Goal: Task Accomplishment & Management: Use online tool/utility

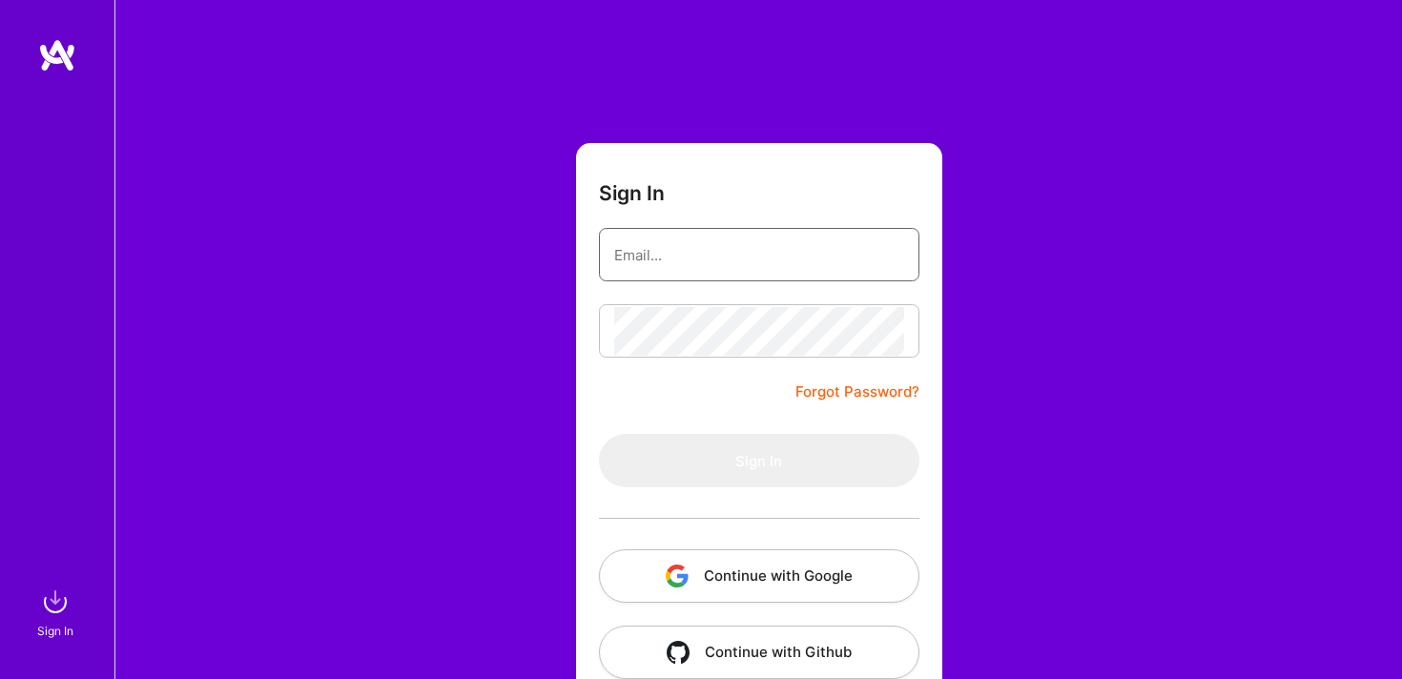
click at [659, 276] on input "email" at bounding box center [759, 255] width 290 height 49
type input "[EMAIL_ADDRESS][DOMAIN_NAME]"
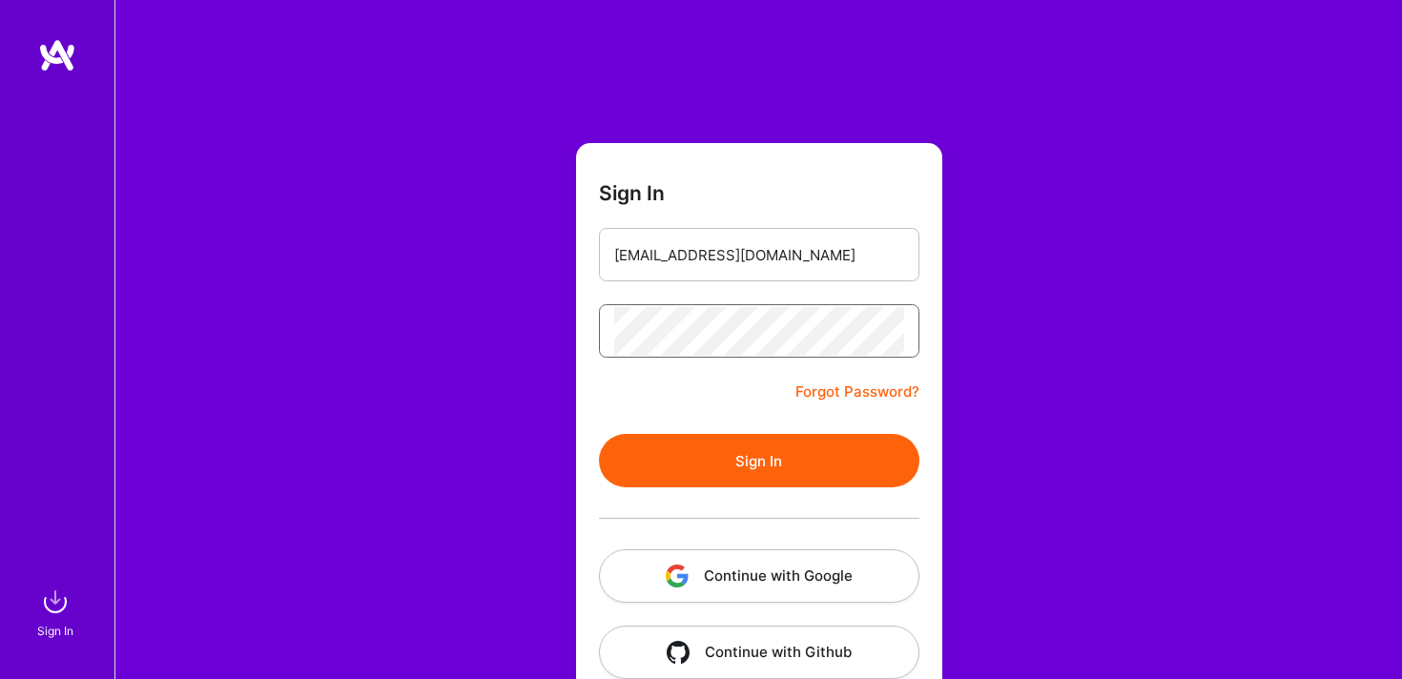
click at [599, 434] on button "Sign In" at bounding box center [759, 460] width 320 height 53
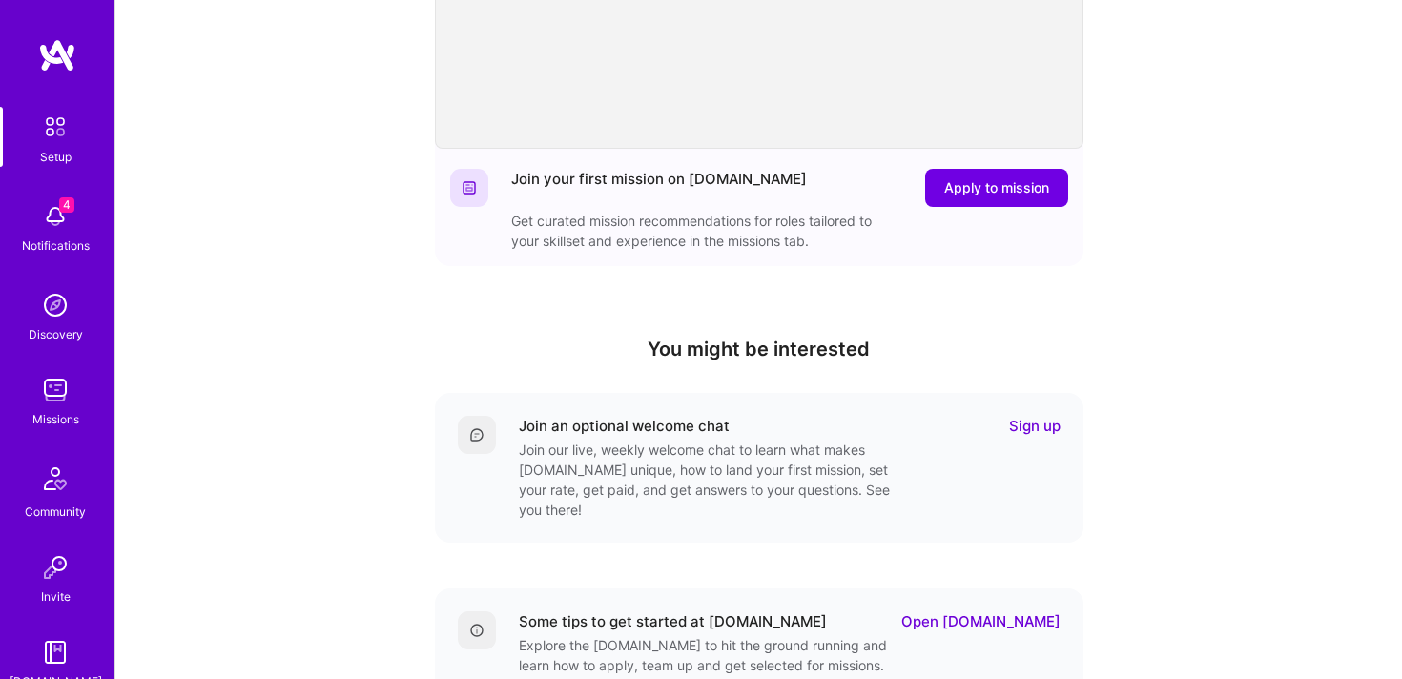
scroll to position [556, 0]
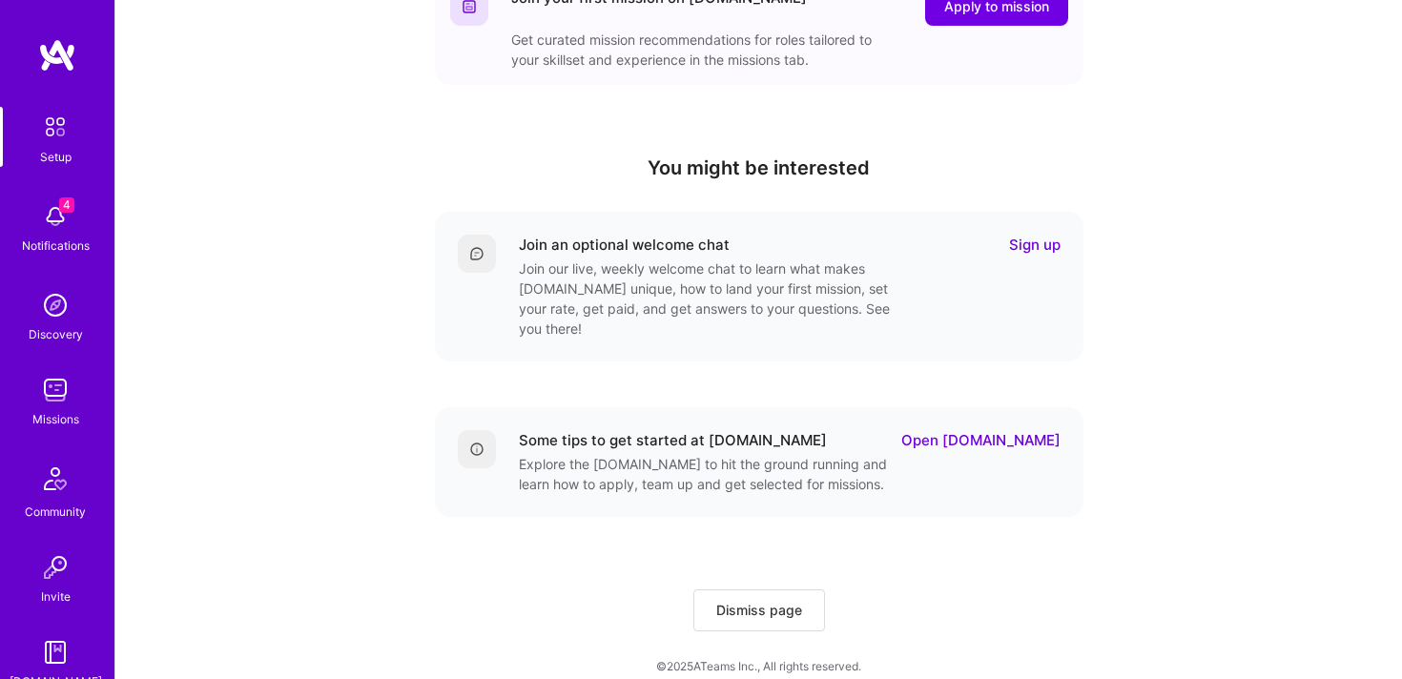
click at [81, 235] on div "4 Notifications" at bounding box center [55, 227] width 118 height 66
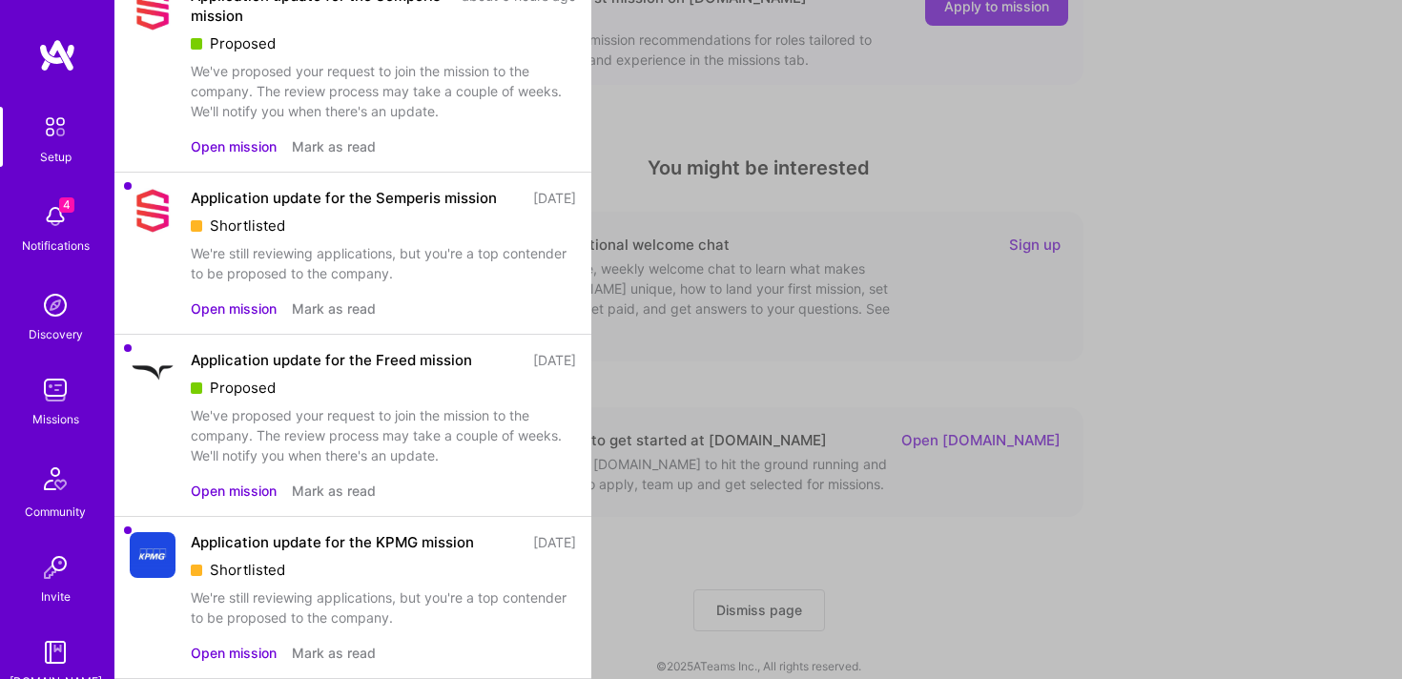
scroll to position [0, 0]
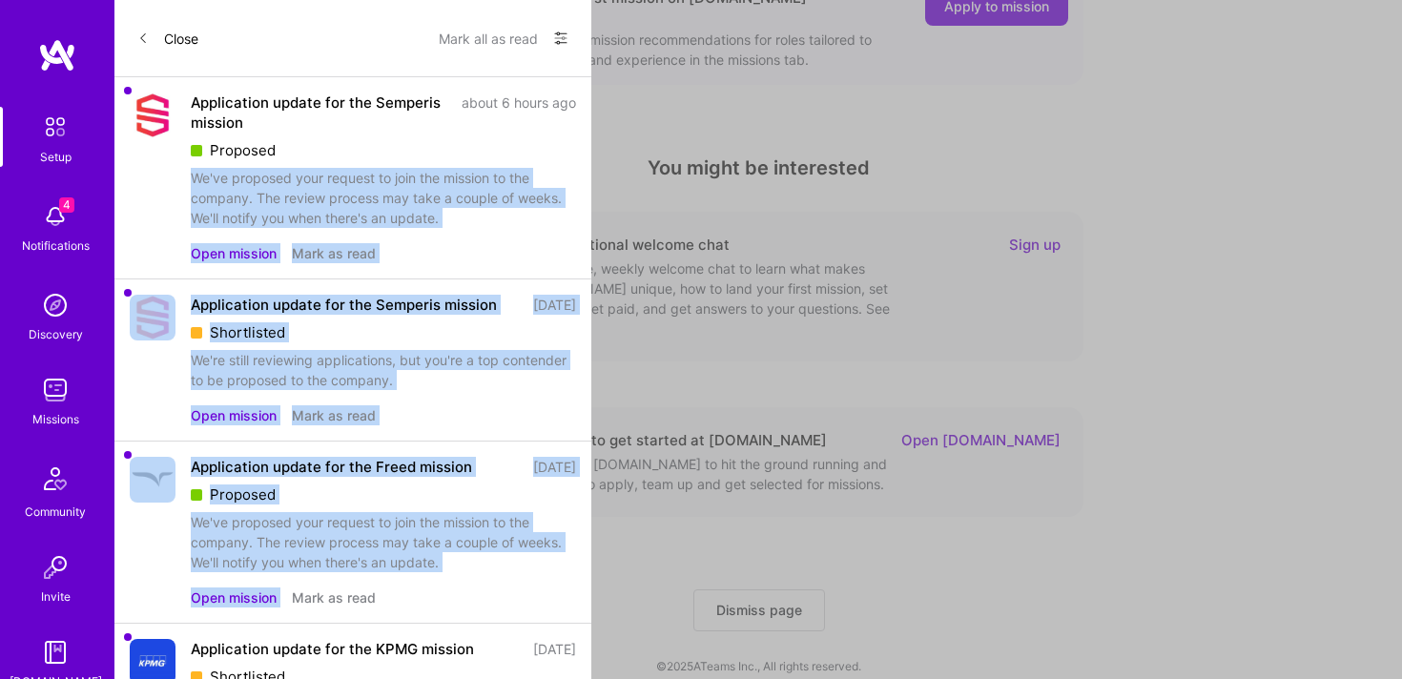
drag, startPoint x: 182, startPoint y: 174, endPoint x: 484, endPoint y: 583, distance: 507.8
click at [484, 583] on div "Application update for the Semperis mission about 6 hours ago Proposed We've pr…" at bounding box center [352, 431] width 477 height 708
click at [484, 583] on div "Application update for the Freed mission [DATE] Proposed We've proposed your re…" at bounding box center [383, 532] width 385 height 151
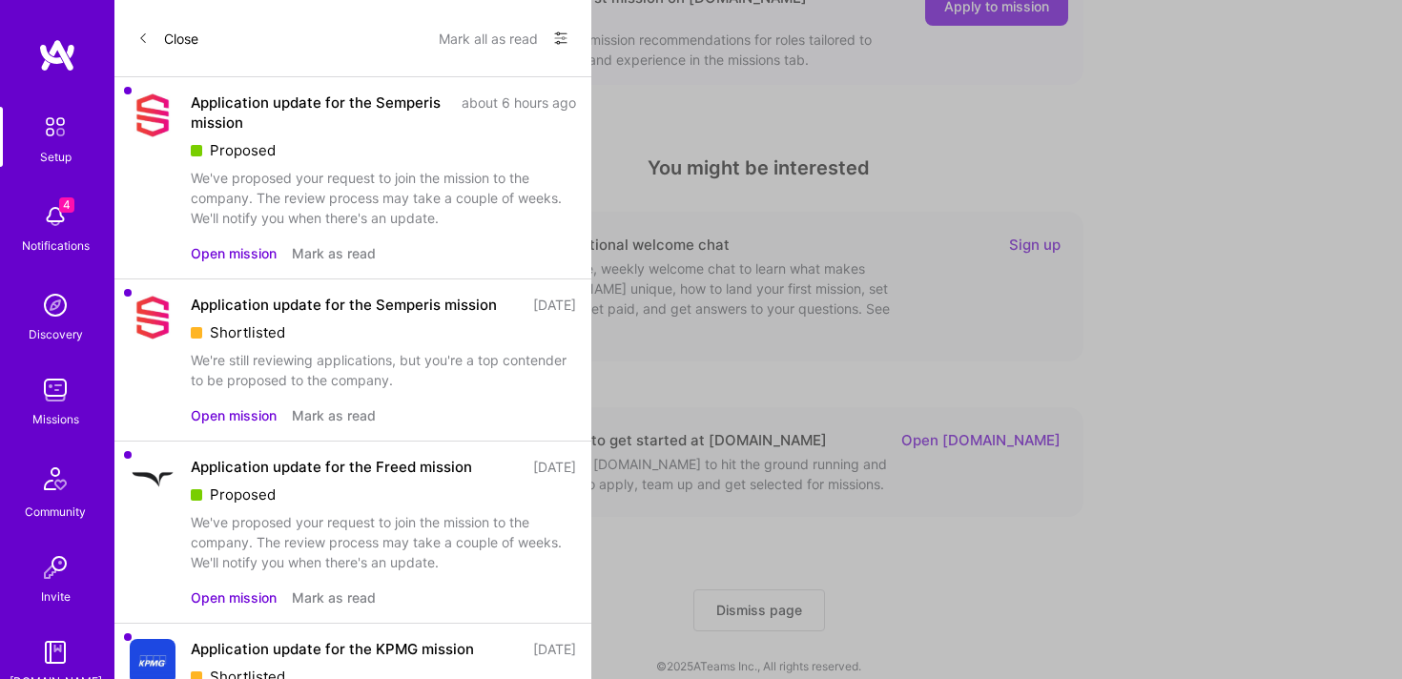
scroll to position [107, 0]
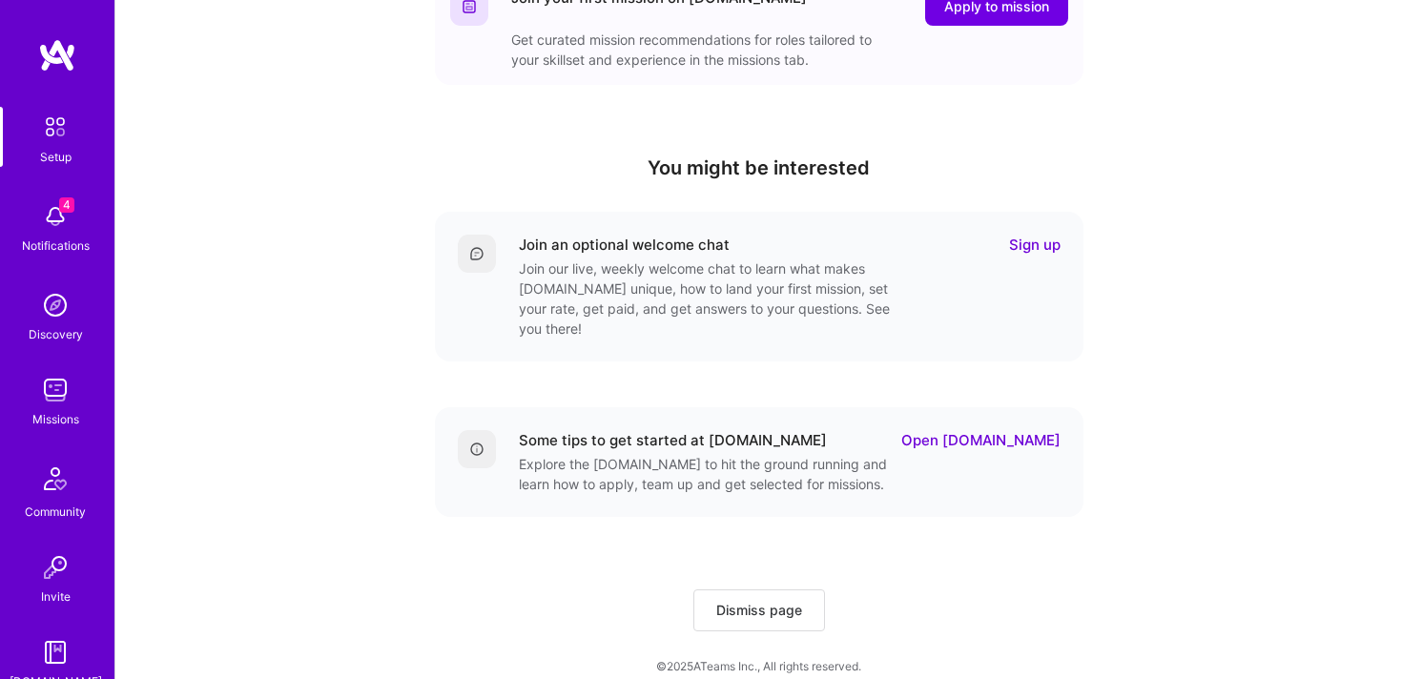
click at [769, 399] on div "4 Setup 4 Notifications Discovery Missions Community Invite [DOMAIN_NAME] Profi…" at bounding box center [701, 66] width 1402 height 1245
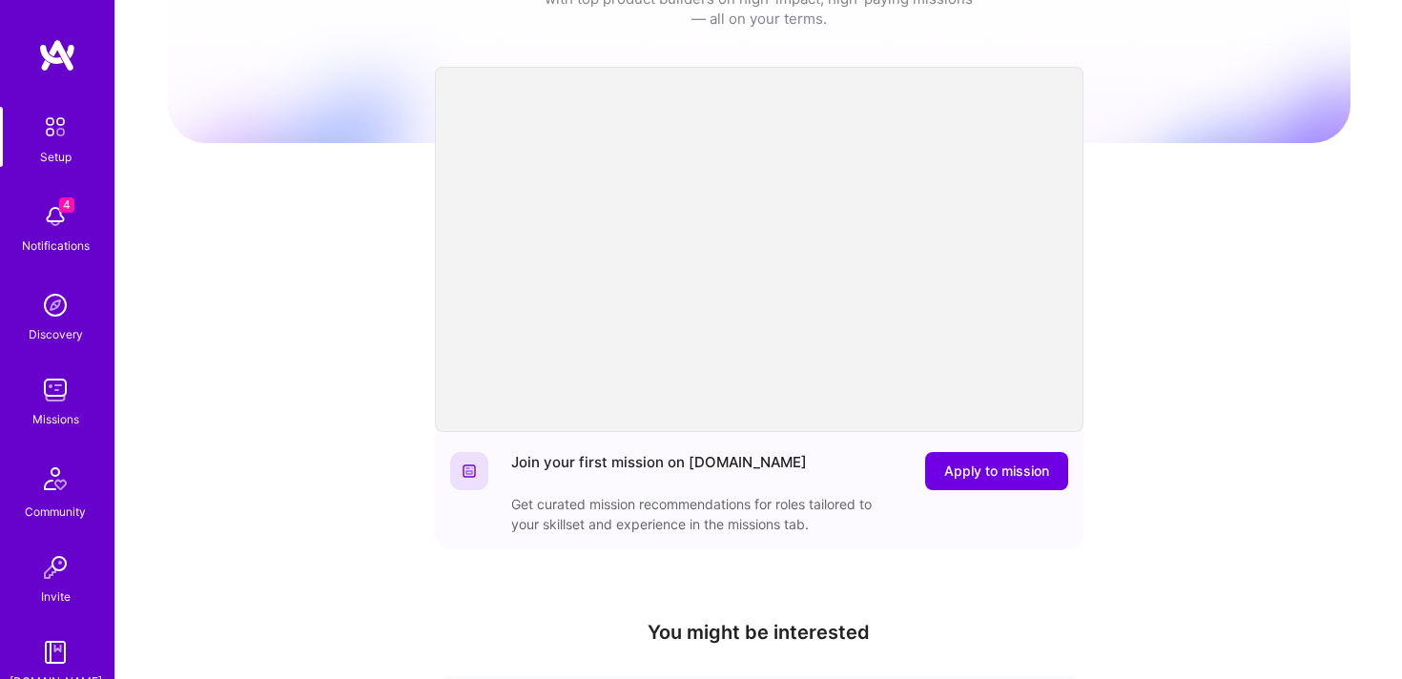
scroll to position [0, 0]
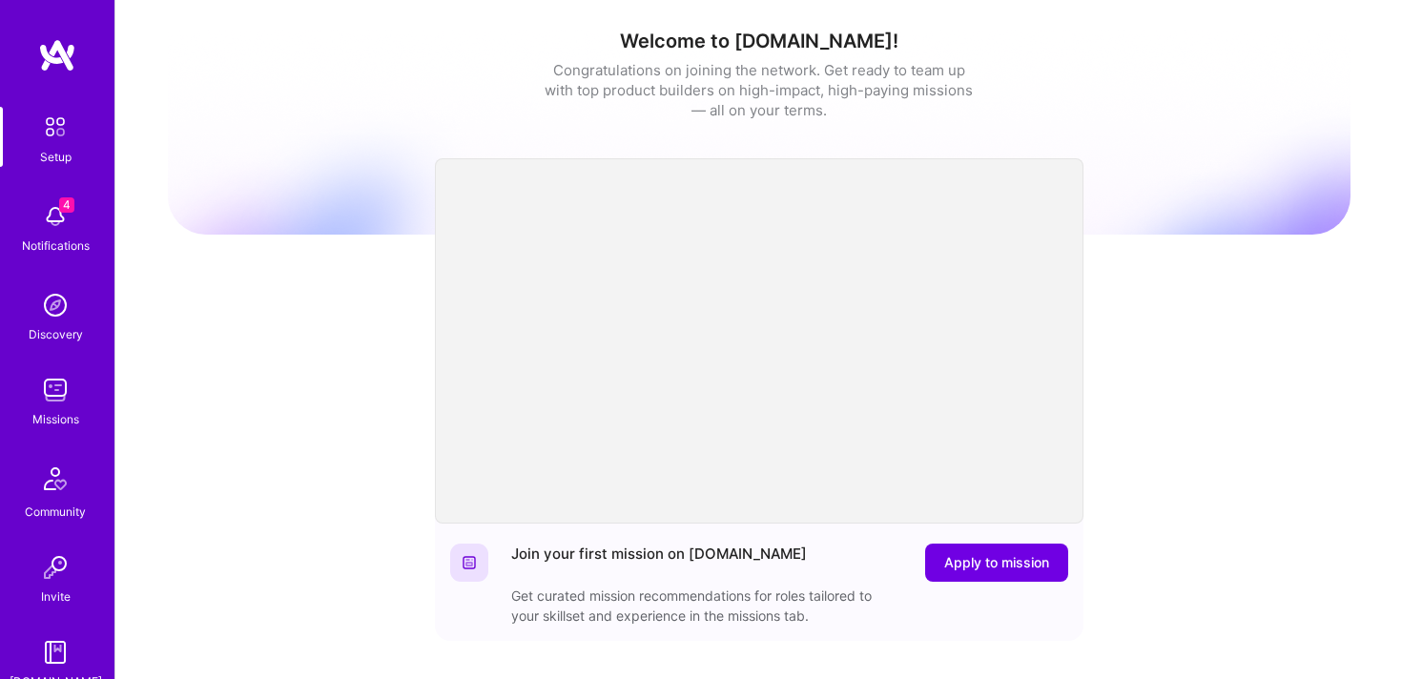
click at [50, 129] on img at bounding box center [55, 127] width 40 height 40
click at [54, 72] on div "Setup 4 Notifications Discovery Missions Community Invite [DOMAIN_NAME]" at bounding box center [57, 364] width 114 height 653
click at [54, 50] on img at bounding box center [57, 55] width 38 height 34
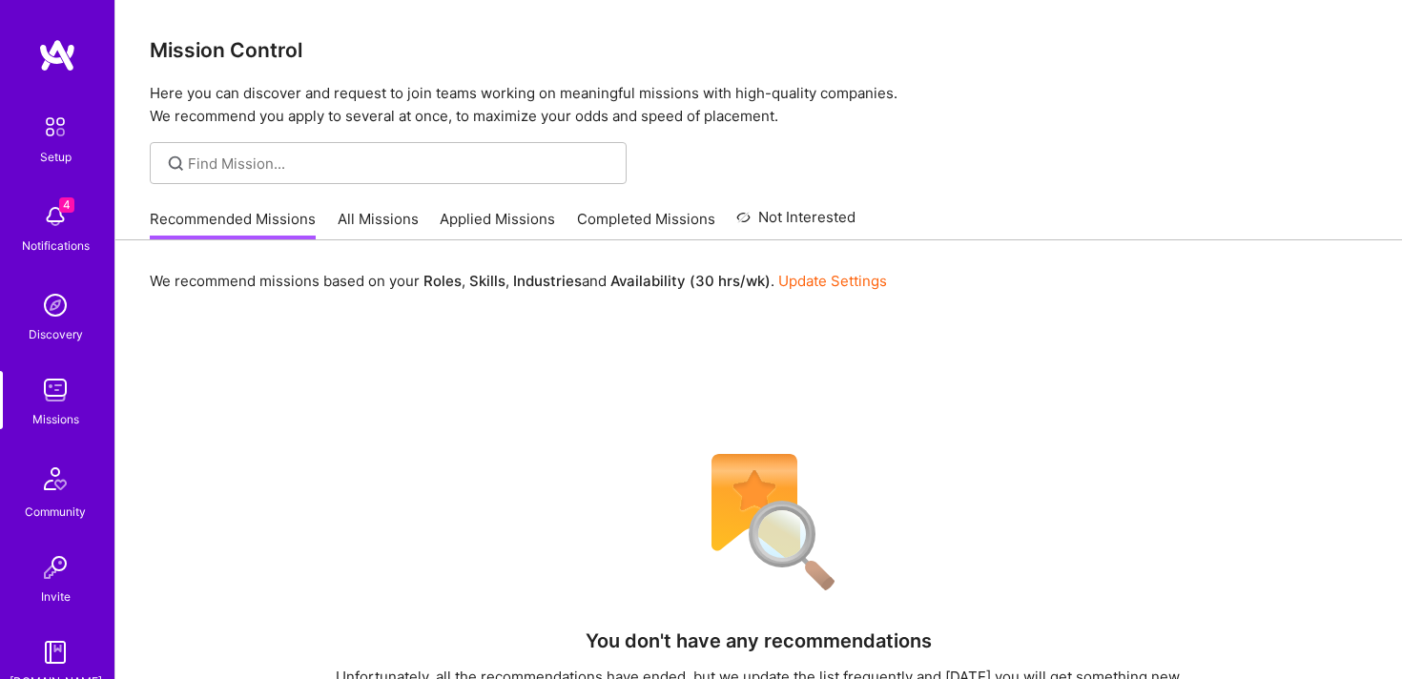
click at [417, 174] on div at bounding box center [388, 163] width 477 height 42
type input "product manager"
click at [66, 305] on img at bounding box center [55, 305] width 38 height 38
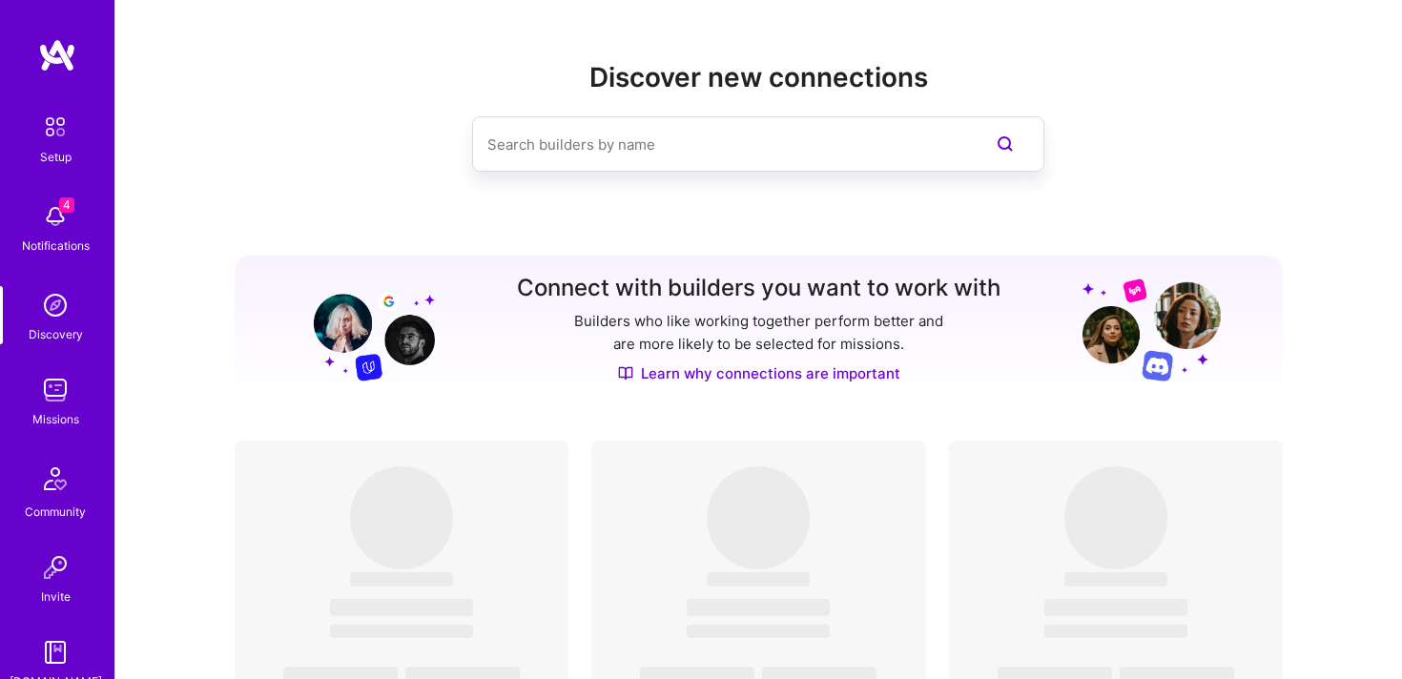
click at [633, 140] on input at bounding box center [719, 144] width 465 height 49
click at [66, 49] on img at bounding box center [57, 55] width 38 height 34
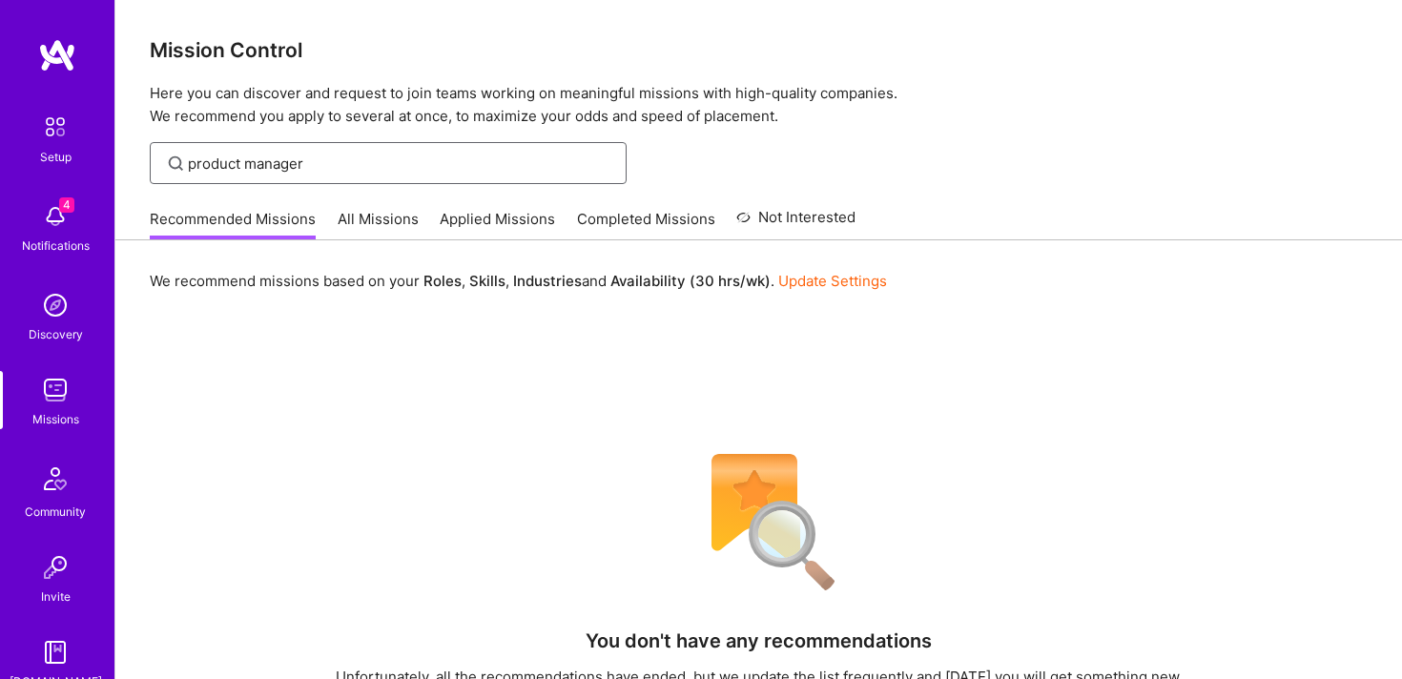
click at [440, 161] on input "product manager" at bounding box center [400, 164] width 424 height 20
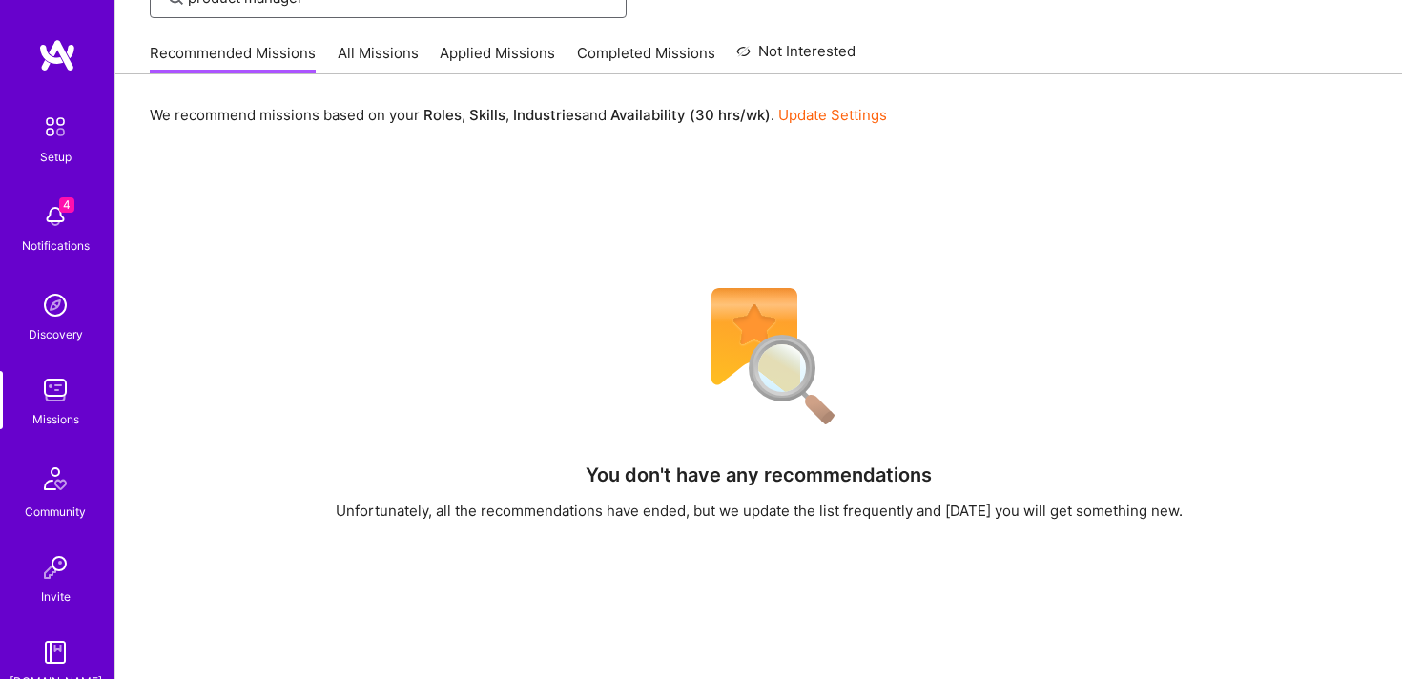
scroll to position [67, 0]
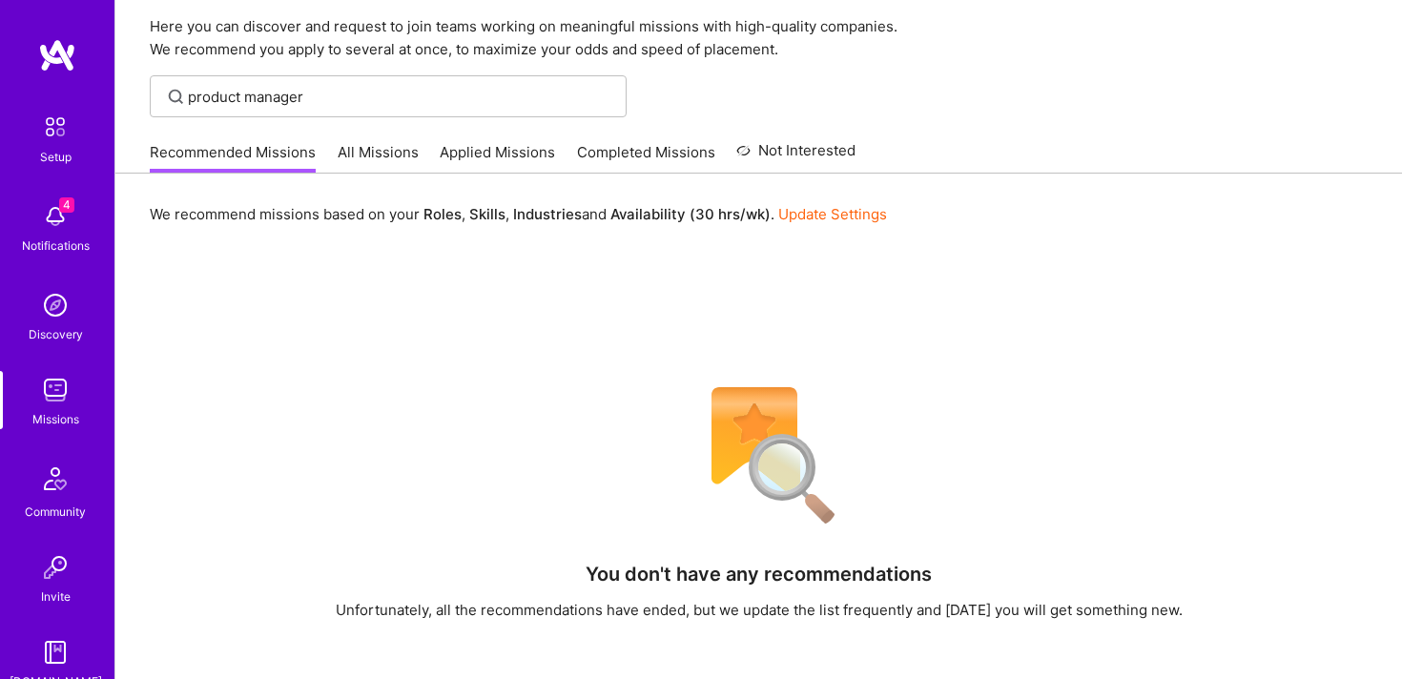
click at [405, 163] on link "All Missions" at bounding box center [378, 157] width 81 height 31
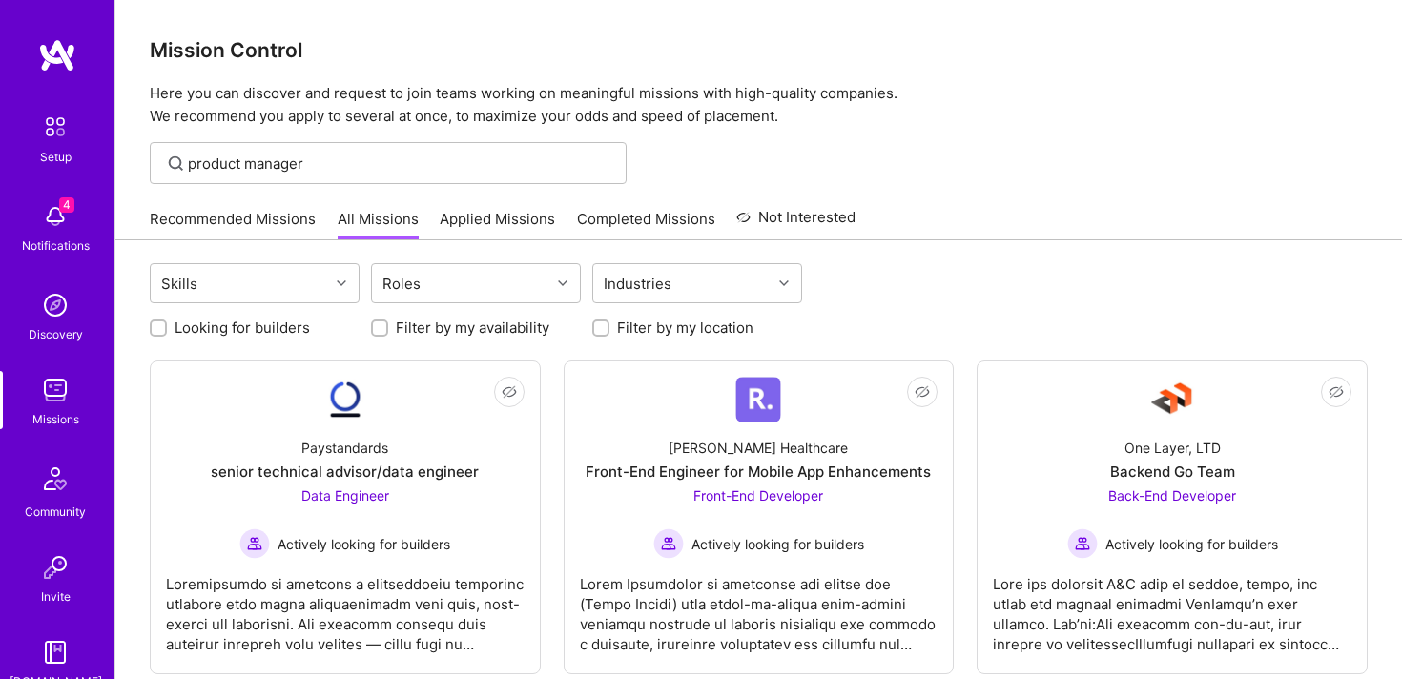
click at [504, 223] on link "Applied Missions" at bounding box center [497, 224] width 115 height 31
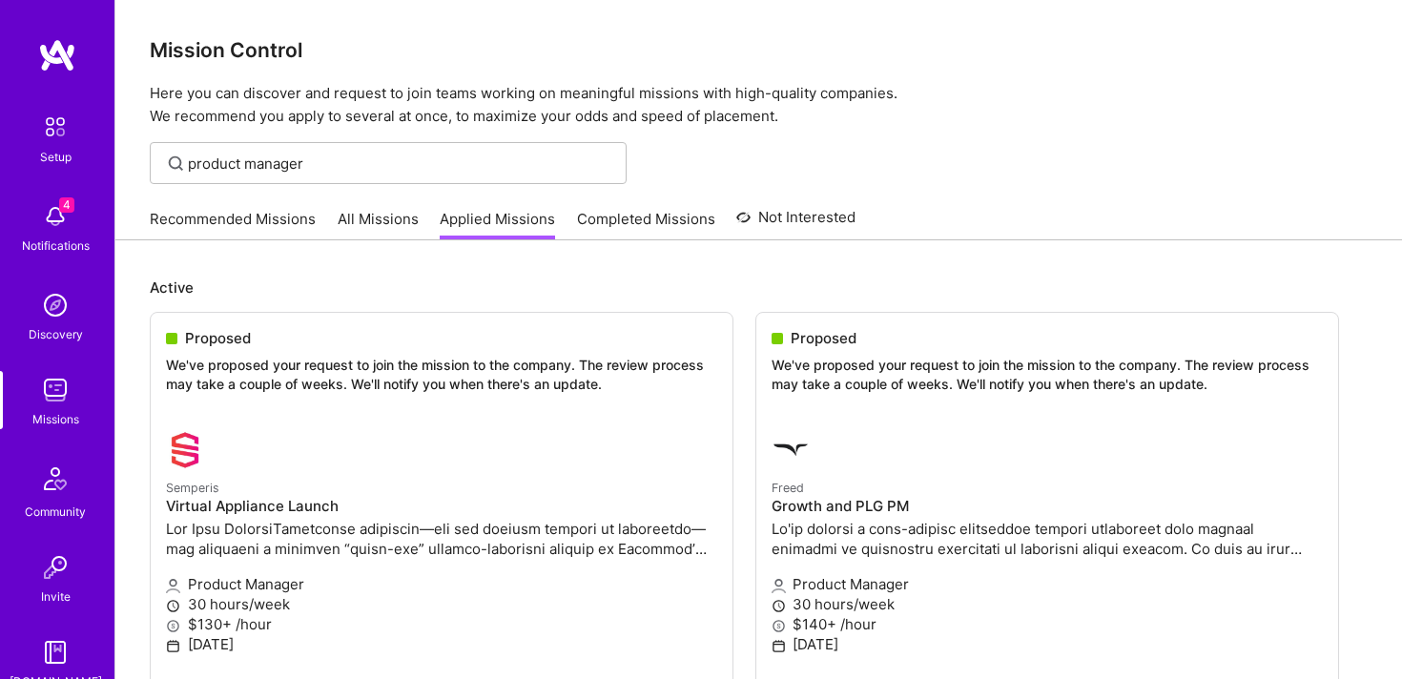
click at [643, 223] on link "Completed Missions" at bounding box center [646, 224] width 138 height 31
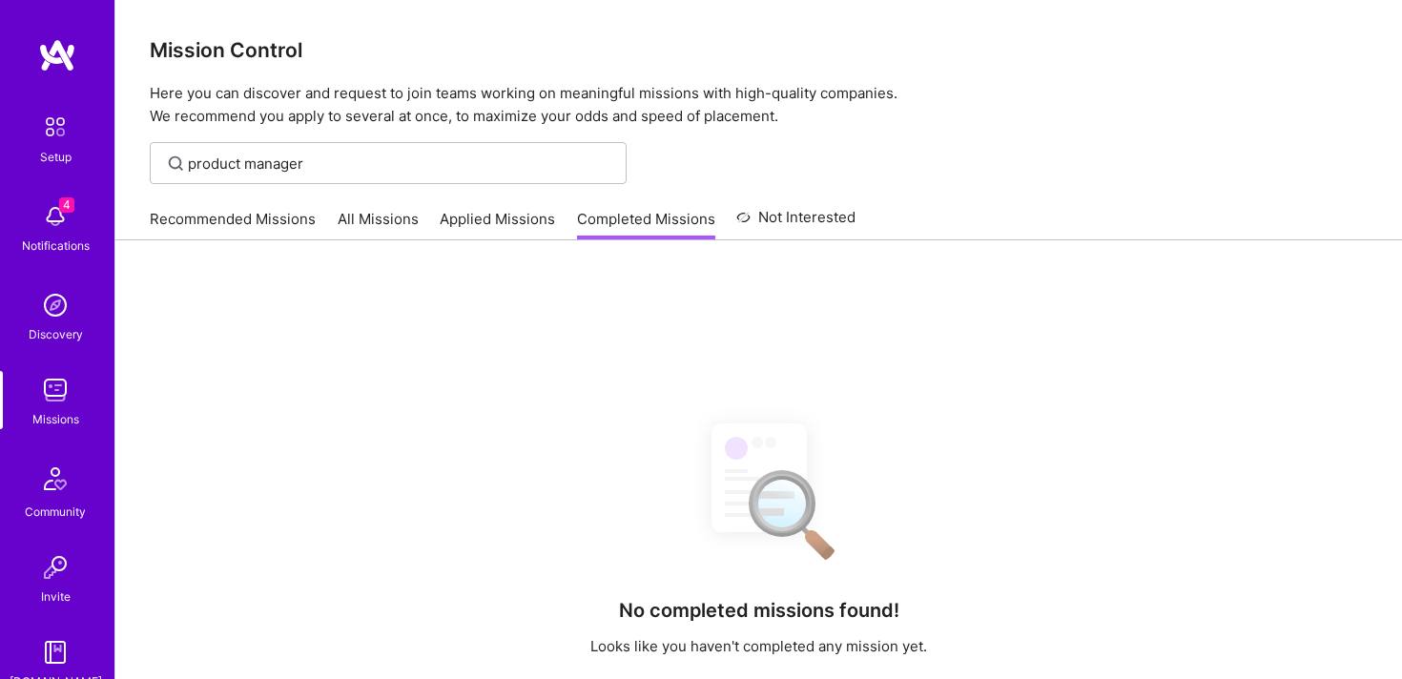
click at [789, 223] on link "Not Interested" at bounding box center [795, 223] width 119 height 34
click at [328, 222] on div "Recommended Missions All Missions Applied Missions Completed Missions Not Inter…" at bounding box center [503, 218] width 706 height 41
click at [265, 215] on link "Recommended Missions" at bounding box center [233, 224] width 166 height 31
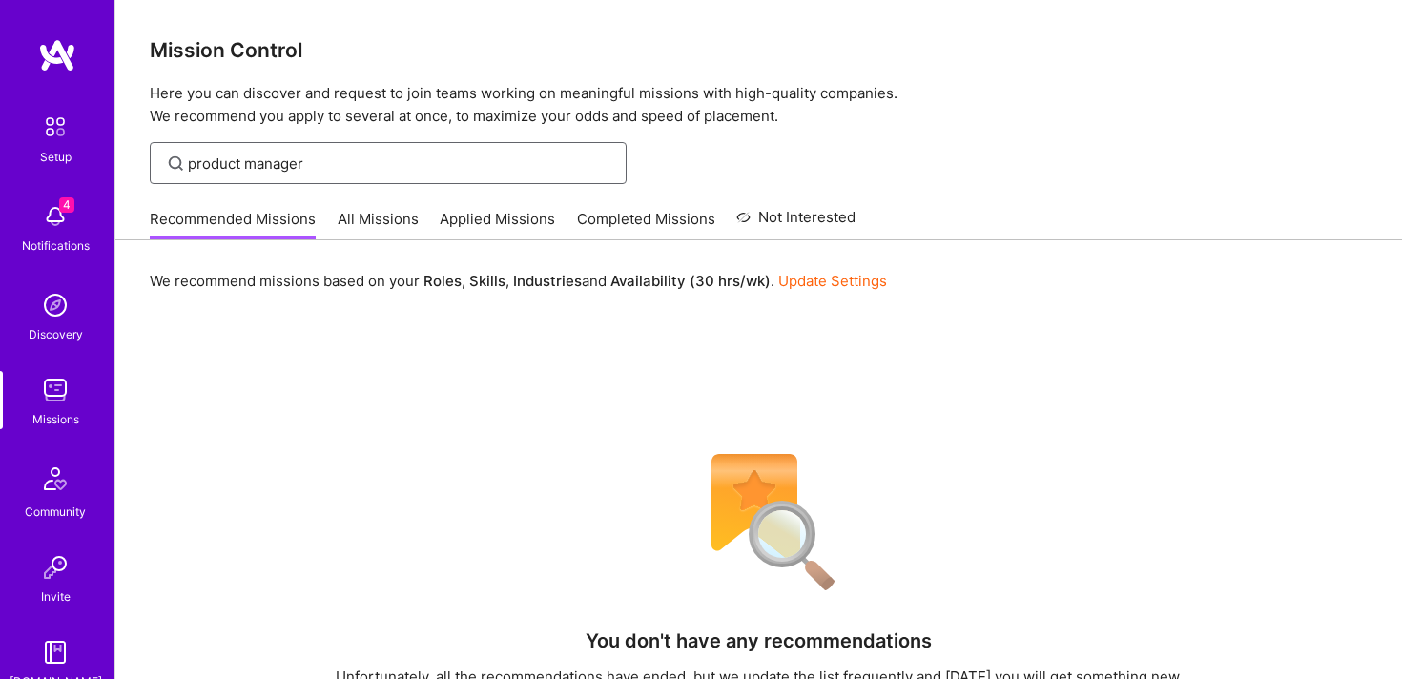
click at [334, 162] on input "product manager" at bounding box center [400, 164] width 424 height 20
type input "product manager"
